Goal: Find specific page/section: Find specific page/section

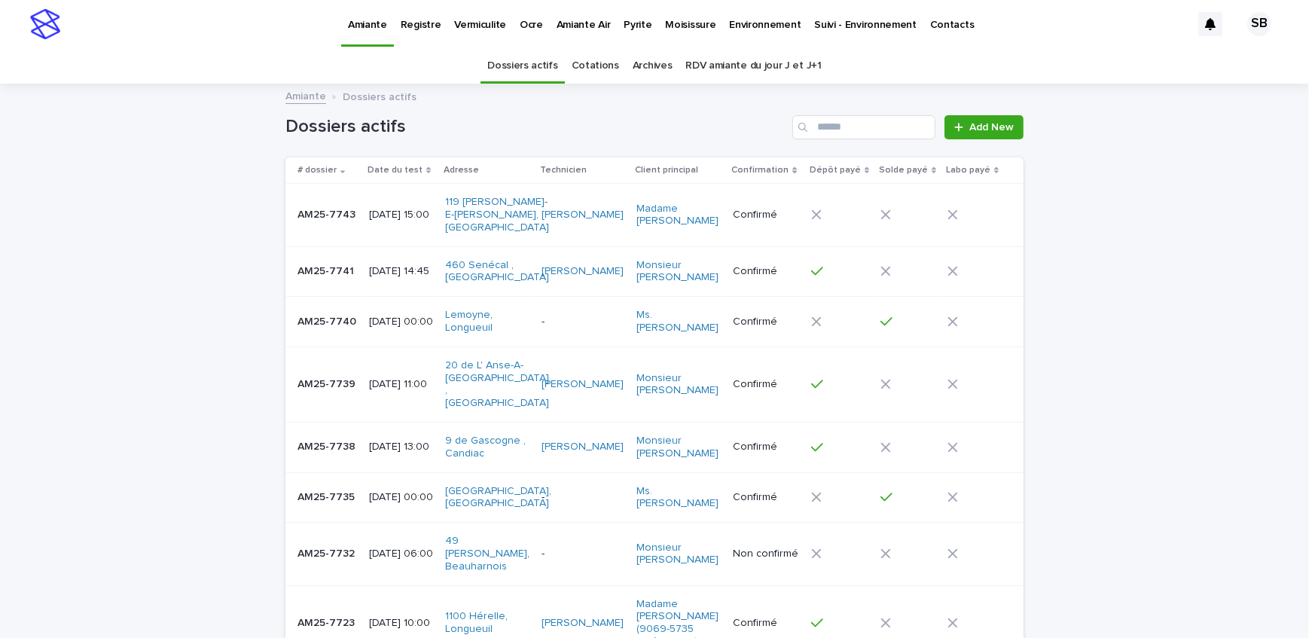
scroll to position [47, 0]
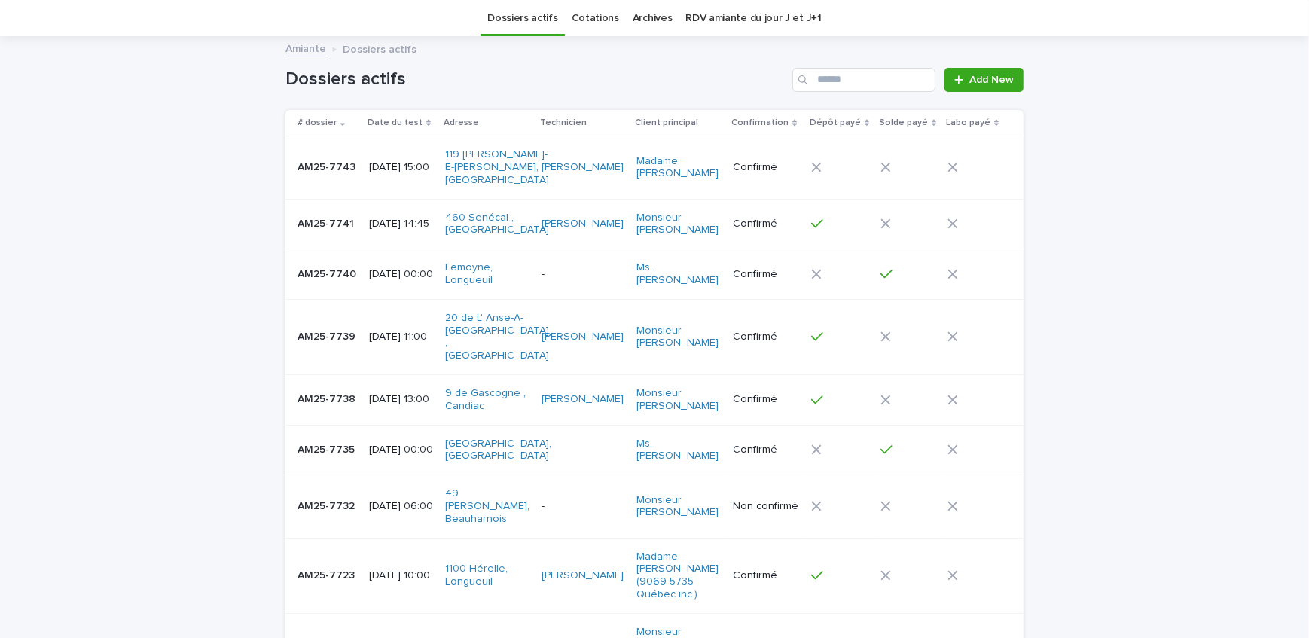
click at [323, 158] on p "AM25-7743" at bounding box center [327, 166] width 61 height 16
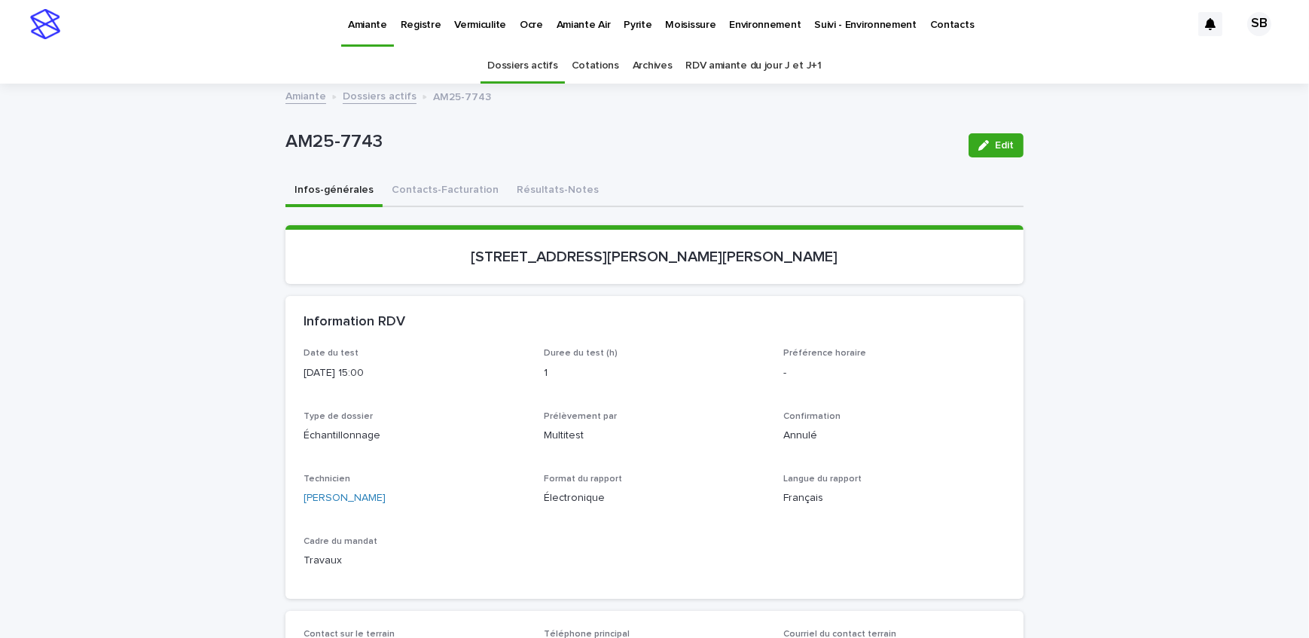
click at [386, 94] on link "Dossiers actifs" at bounding box center [380, 95] width 74 height 17
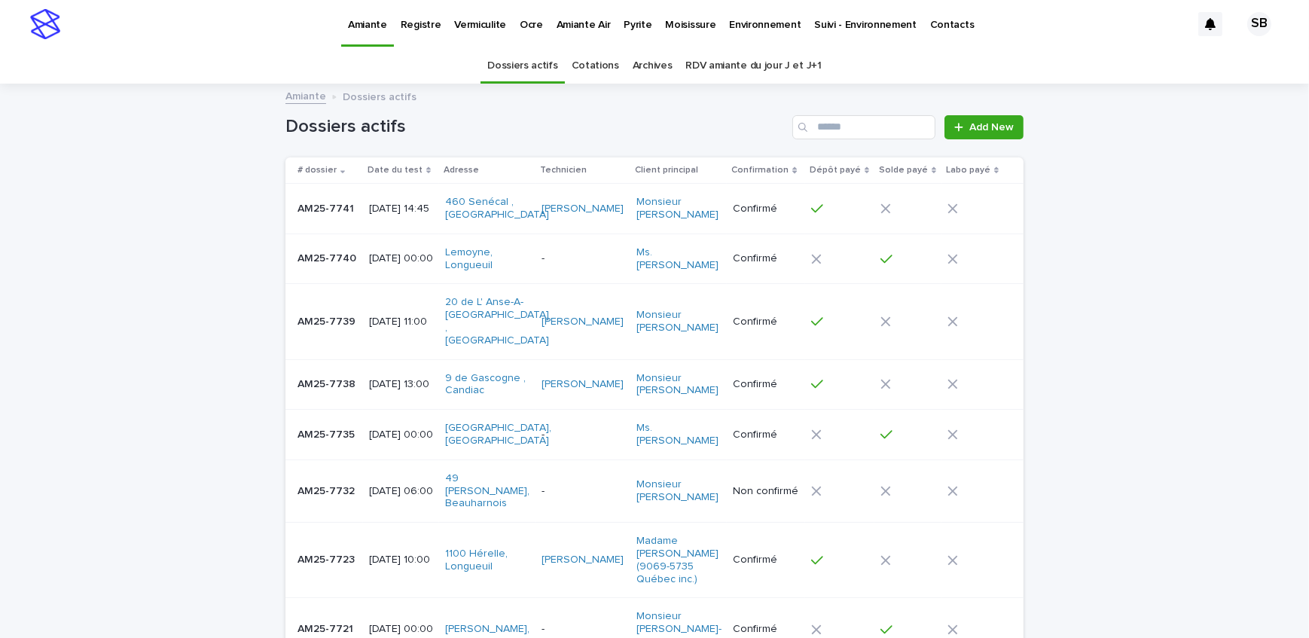
click at [195, 256] on div "Loading... Saving… Loading... Saving… Dossiers actifs Add New # dossier Date du…" at bounding box center [654, 562] width 1309 height 955
click at [217, 353] on div "Loading... Saving… Loading... Saving… Dossiers actifs Add New # dossier Date du…" at bounding box center [654, 562] width 1309 height 955
click at [462, 39] on link "Vermiculite" at bounding box center [480, 23] width 66 height 47
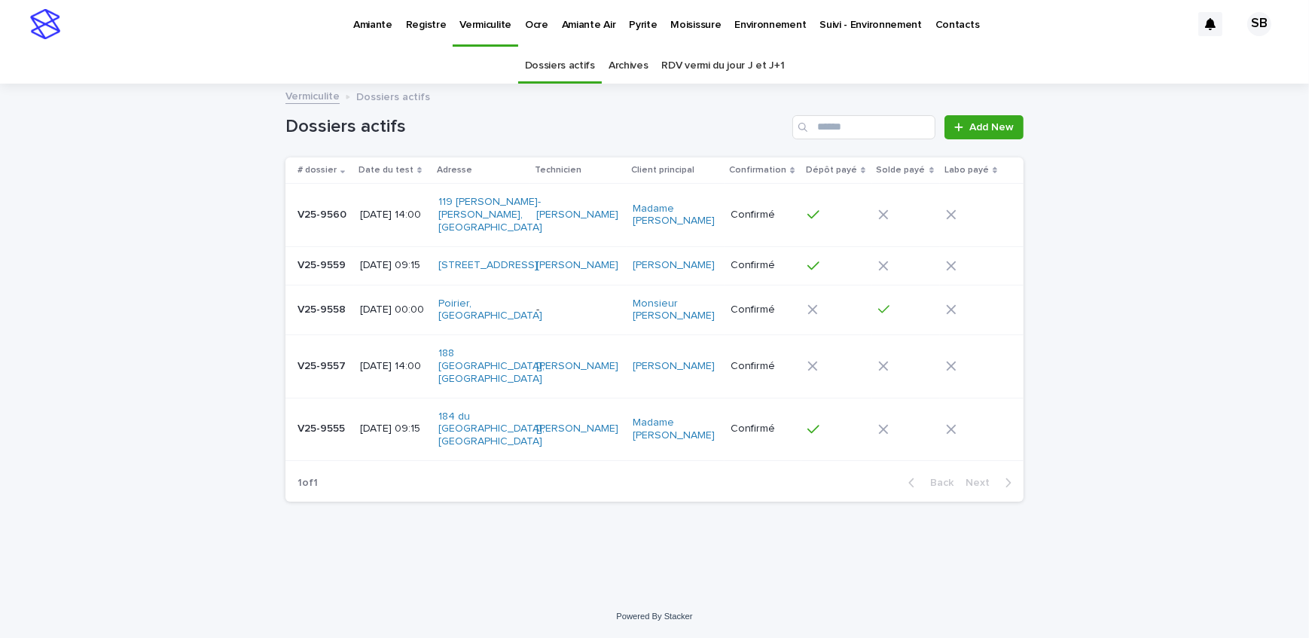
click at [394, 267] on div "2025-08-19 09:15" at bounding box center [393, 265] width 66 height 25
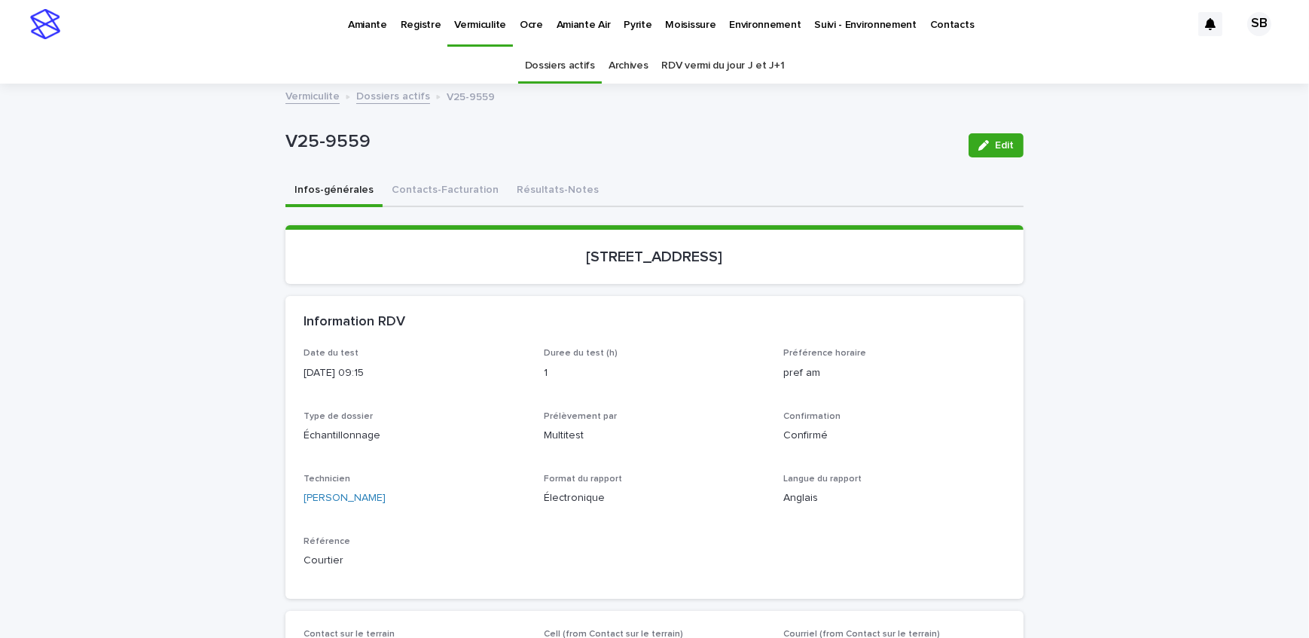
click at [367, 96] on link "Dossiers actifs" at bounding box center [393, 95] width 74 height 17
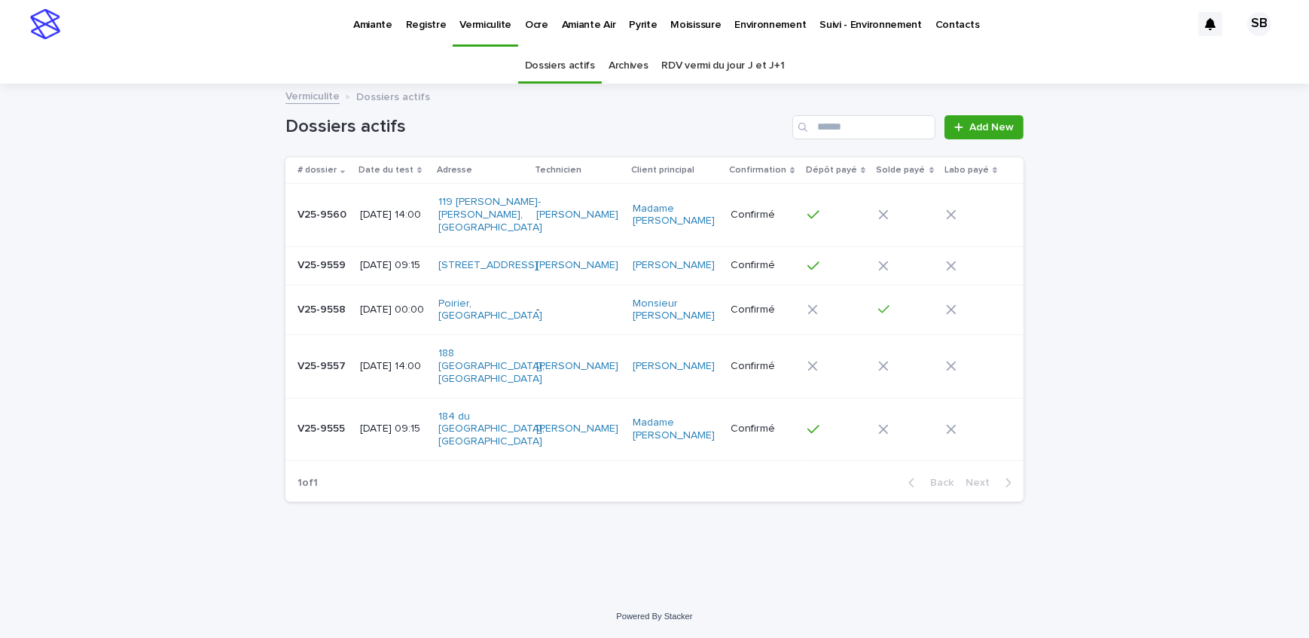
click at [151, 276] on div "Loading... Saving… Loading... Saving… Dossiers actifs Add New # dossier Date du…" at bounding box center [654, 340] width 1309 height 510
click at [629, 22] on p "Pyrite" at bounding box center [643, 16] width 28 height 32
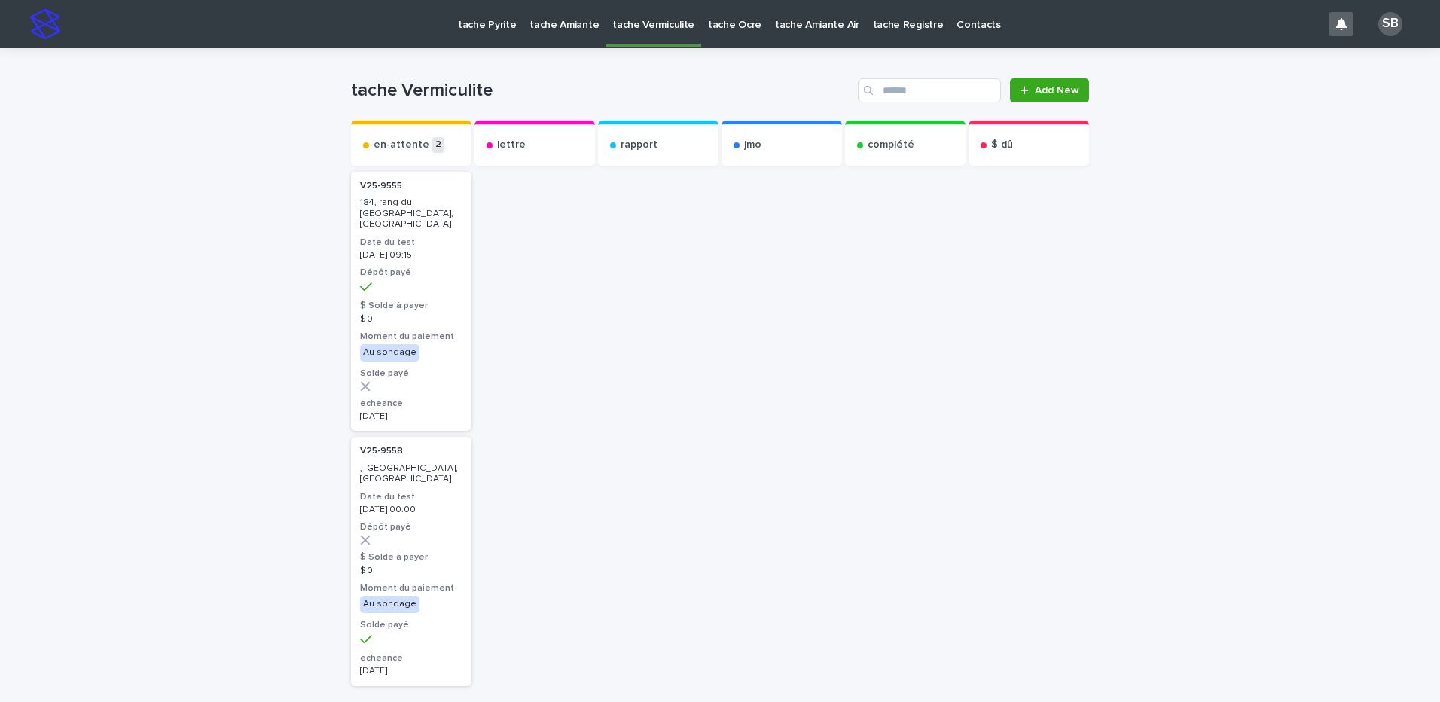
click at [824, 319] on div at bounding box center [781, 468] width 120 height 599
click at [495, 30] on p "tache Pyrite" at bounding box center [487, 16] width 58 height 32
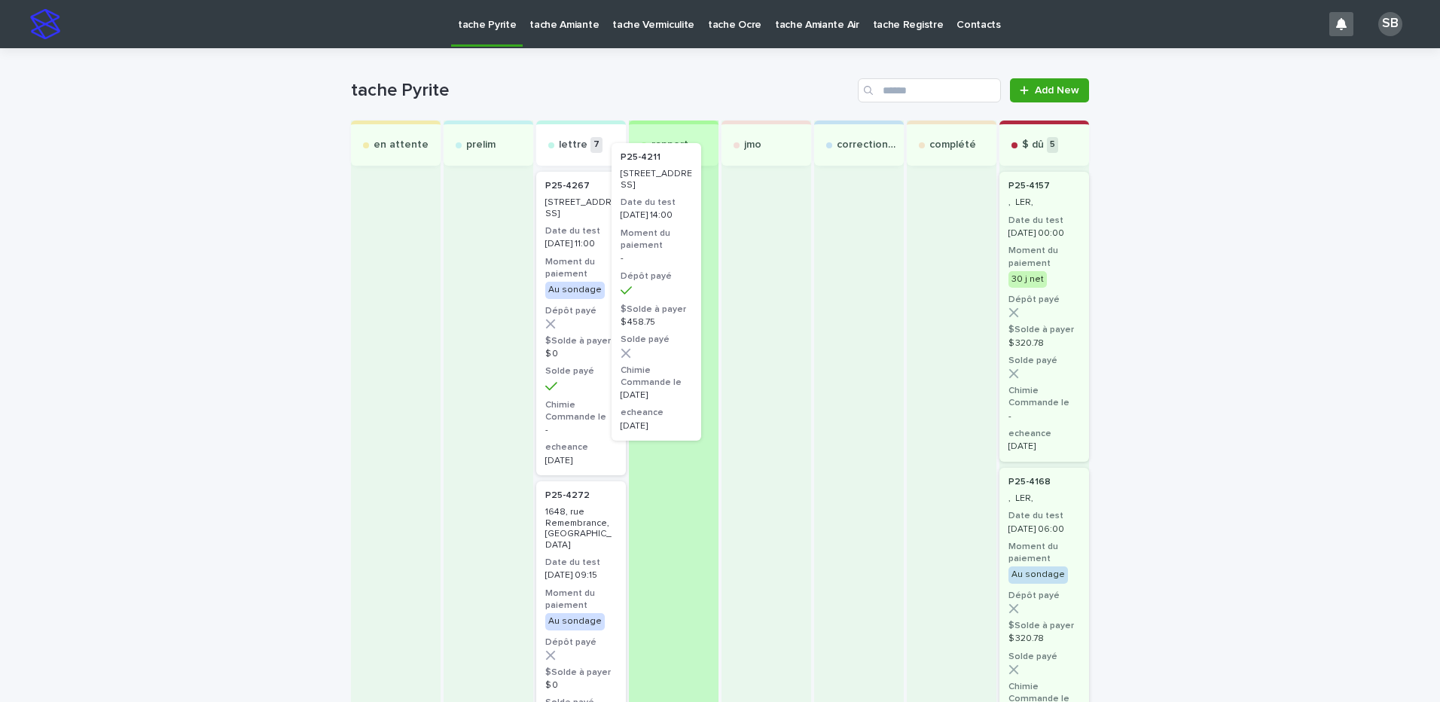
drag, startPoint x: 583, startPoint y: 282, endPoint x: 669, endPoint y: 252, distance: 91.7
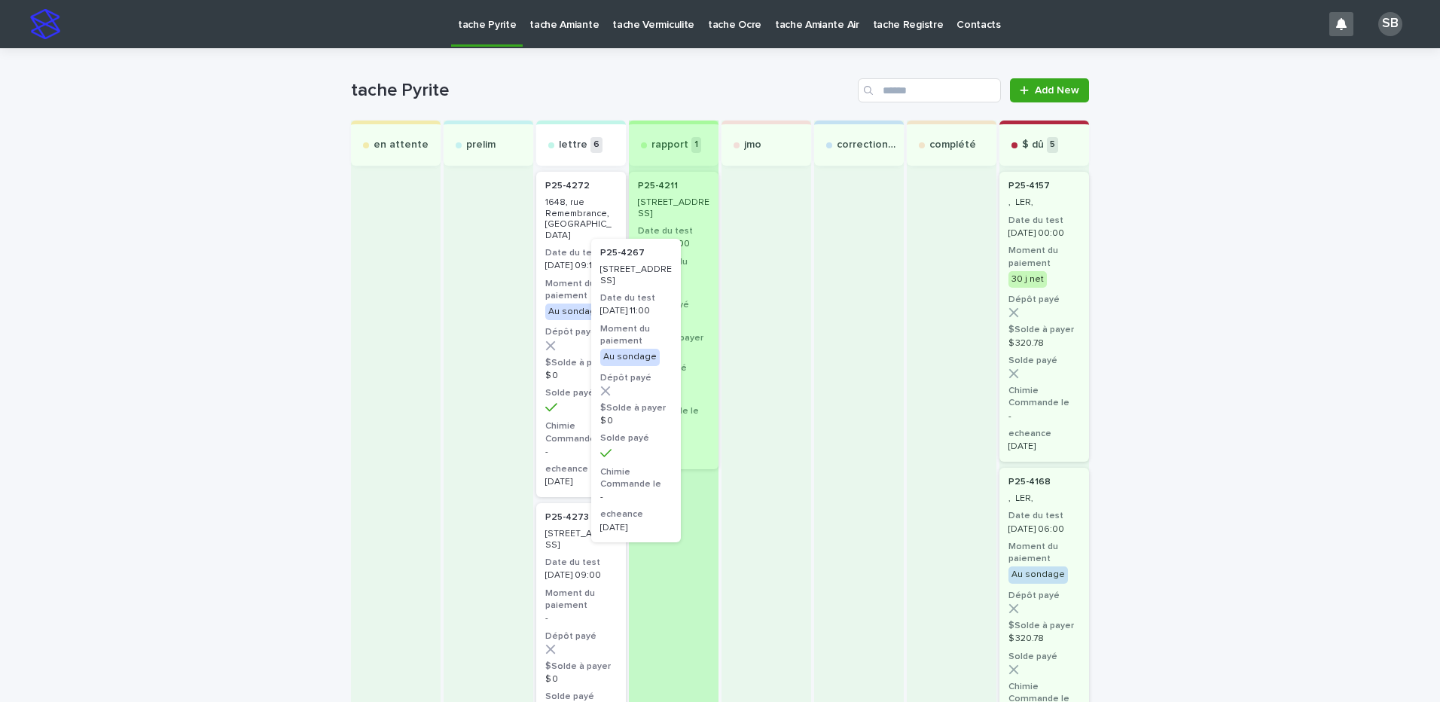
drag, startPoint x: 597, startPoint y: 296, endPoint x: 654, endPoint y: 360, distance: 85.4
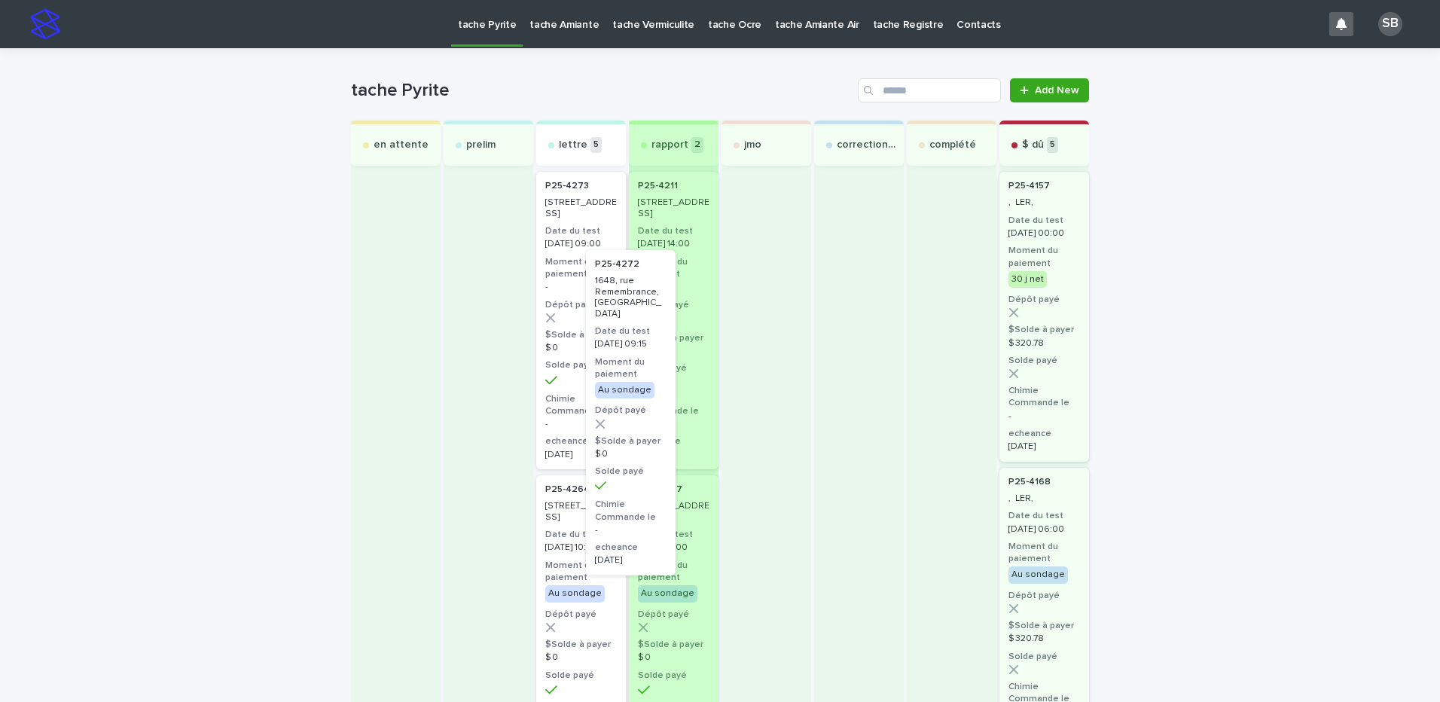
drag, startPoint x: 592, startPoint y: 320, endPoint x: 627, endPoint y: 382, distance: 71.2
drag, startPoint x: 571, startPoint y: 304, endPoint x: 640, endPoint y: 410, distance: 126.1
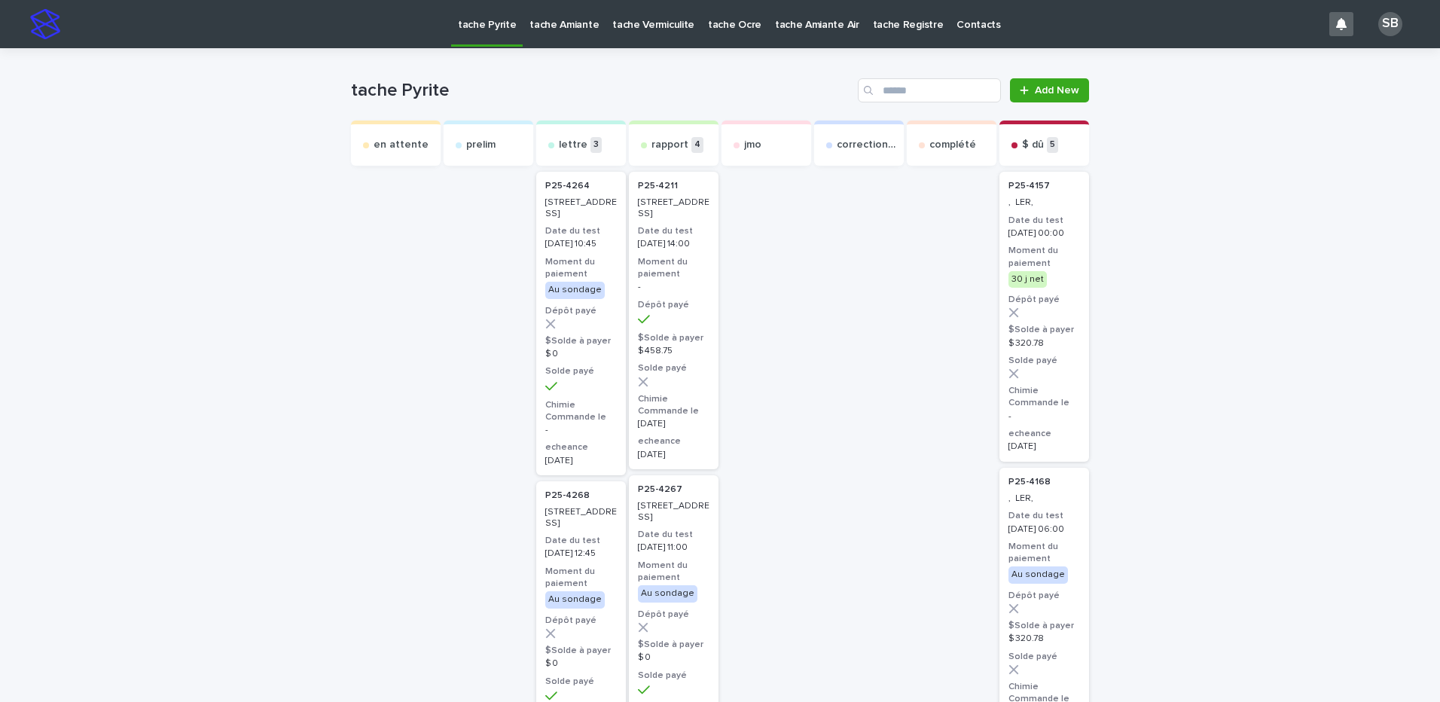
drag, startPoint x: 1311, startPoint y: 386, endPoint x: 1014, endPoint y: 414, distance: 298.0
